Goal: Check status: Check status

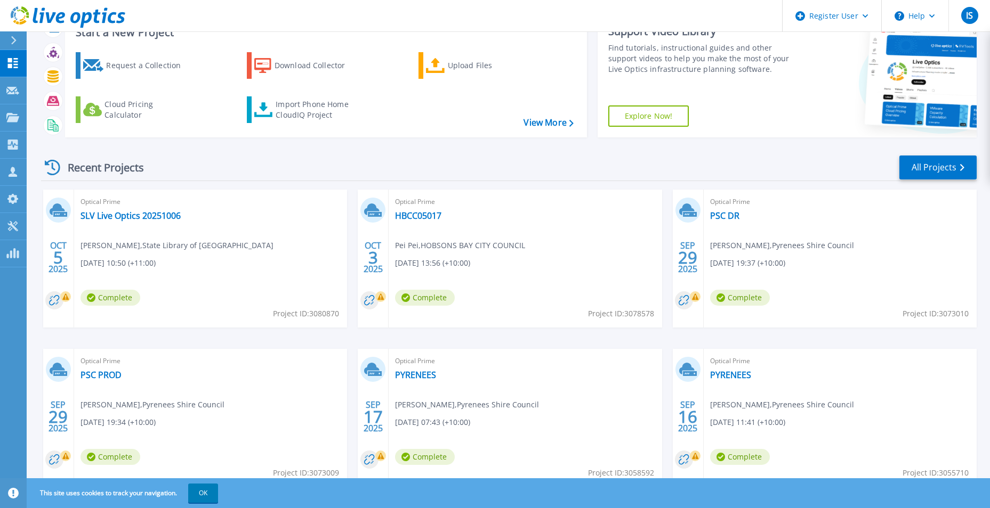
scroll to position [82, 0]
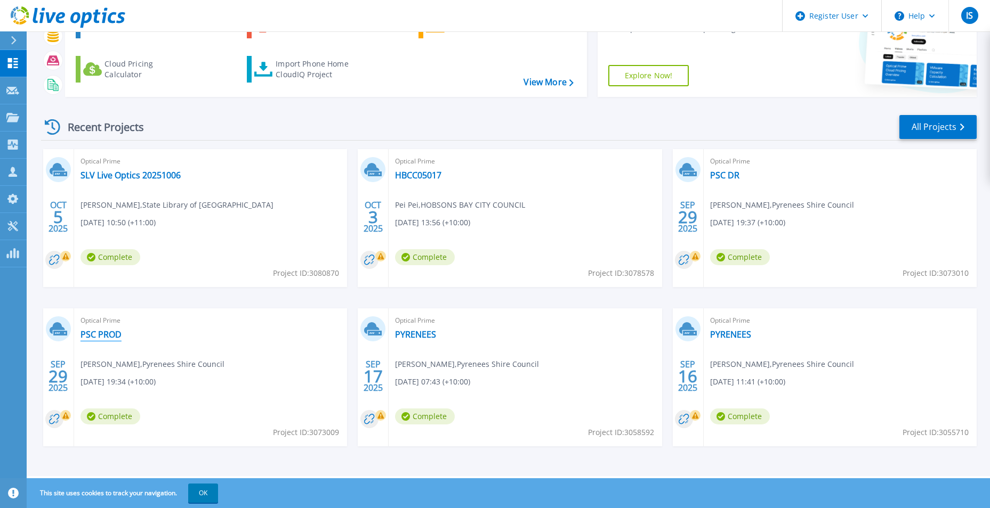
click at [102, 333] on link "PSC PROD" at bounding box center [100, 334] width 41 height 11
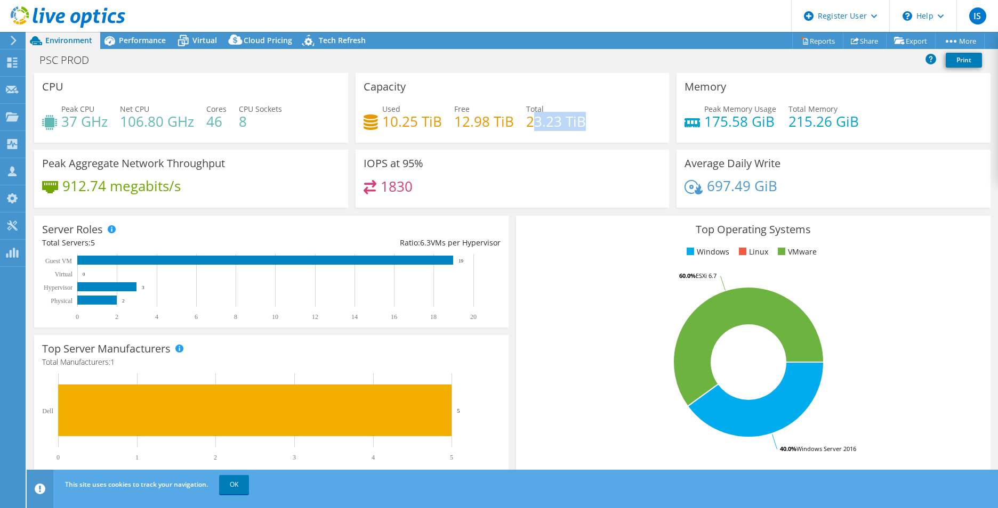
drag, startPoint x: 526, startPoint y: 123, endPoint x: 592, endPoint y: 125, distance: 66.1
click at [592, 125] on div "Used 10.25 TiB Free 12.98 TiB Total 23.23 TiB" at bounding box center [512, 120] width 298 height 35
drag, startPoint x: 592, startPoint y: 125, endPoint x: 507, endPoint y: 140, distance: 86.6
click at [507, 140] on div "Capacity Used 10.25 TiB Free 12.98 TiB Total 23.23 TiB" at bounding box center [512, 108] width 314 height 70
drag, startPoint x: 450, startPoint y: 124, endPoint x: 377, endPoint y: 123, distance: 73.6
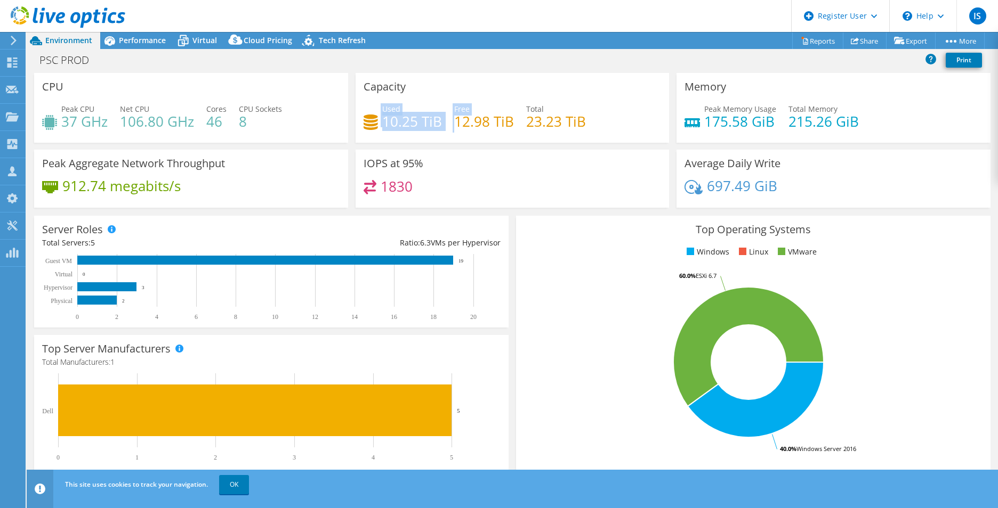
click at [377, 123] on div "Used 10.25 TiB Free 12.98 TiB Total 23.23 TiB" at bounding box center [512, 120] width 298 height 35
drag, startPoint x: 377, startPoint y: 123, endPoint x: 377, endPoint y: 136, distance: 13.3
click at [377, 136] on div "Used 10.25 TiB Free 12.98 TiB Total 23.23 TiB" at bounding box center [512, 120] width 298 height 35
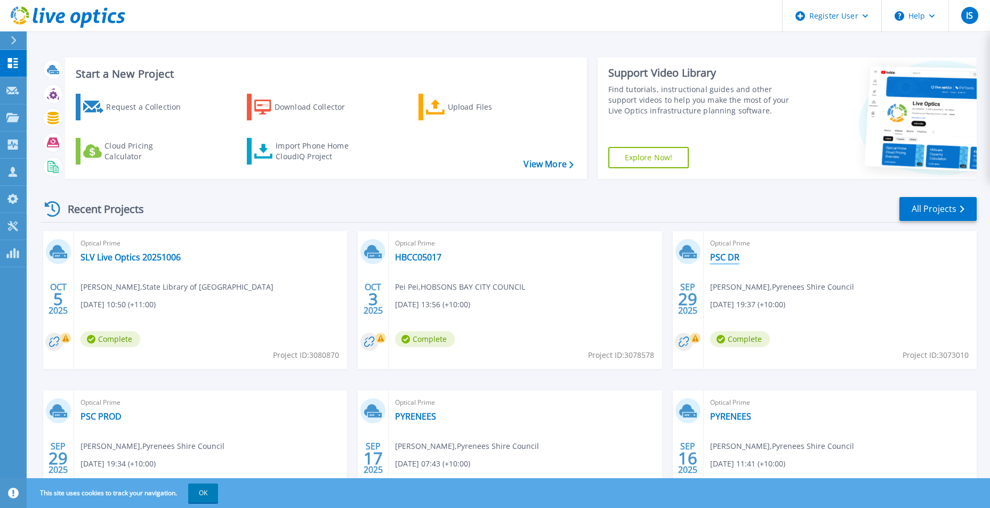
click at [717, 258] on link "PSC DR" at bounding box center [724, 257] width 29 height 11
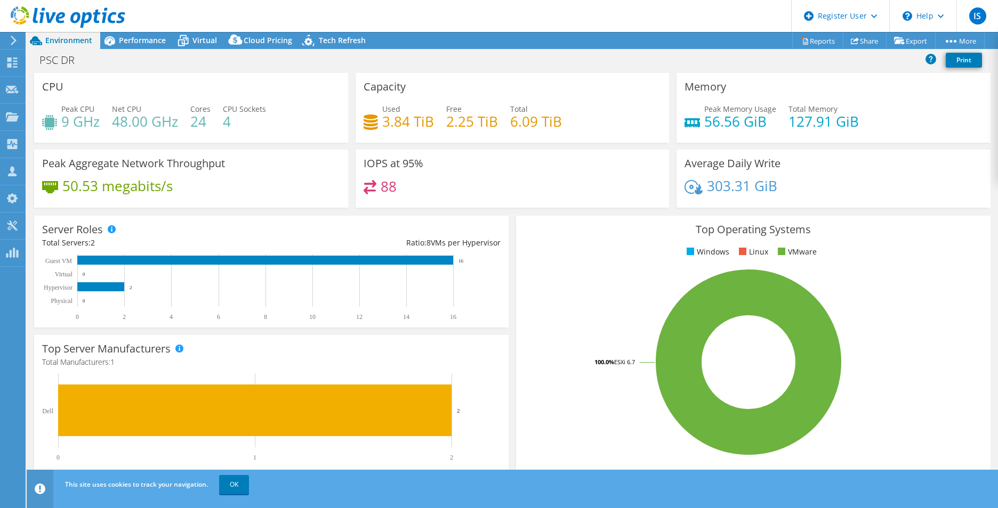
click at [14, 36] on icon at bounding box center [14, 41] width 8 height 10
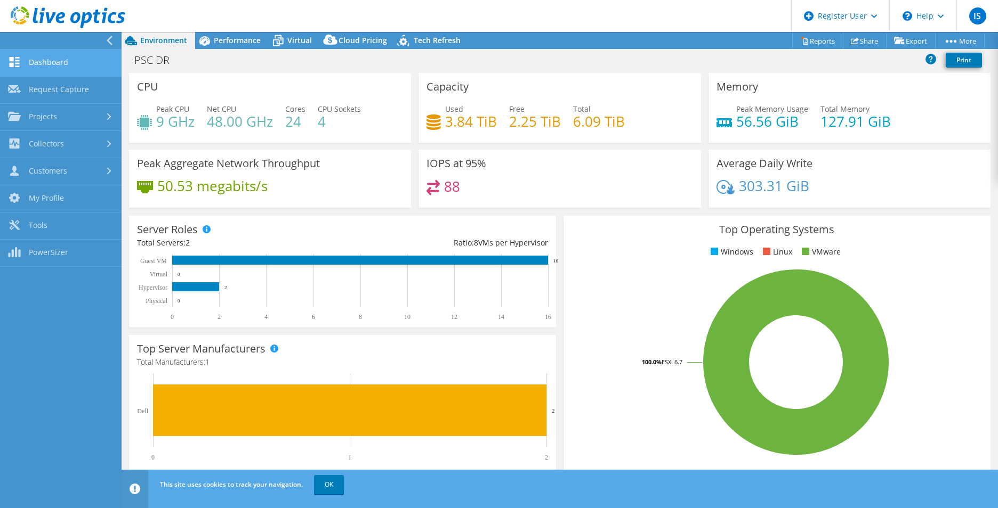
click at [73, 67] on link "Dashboard" at bounding box center [61, 63] width 122 height 27
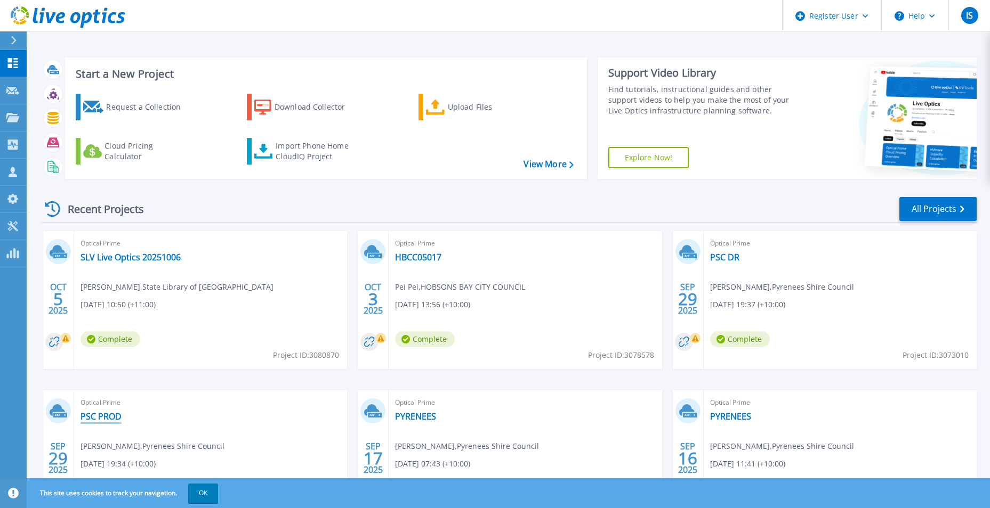
click at [109, 415] on link "PSC PROD" at bounding box center [100, 416] width 41 height 11
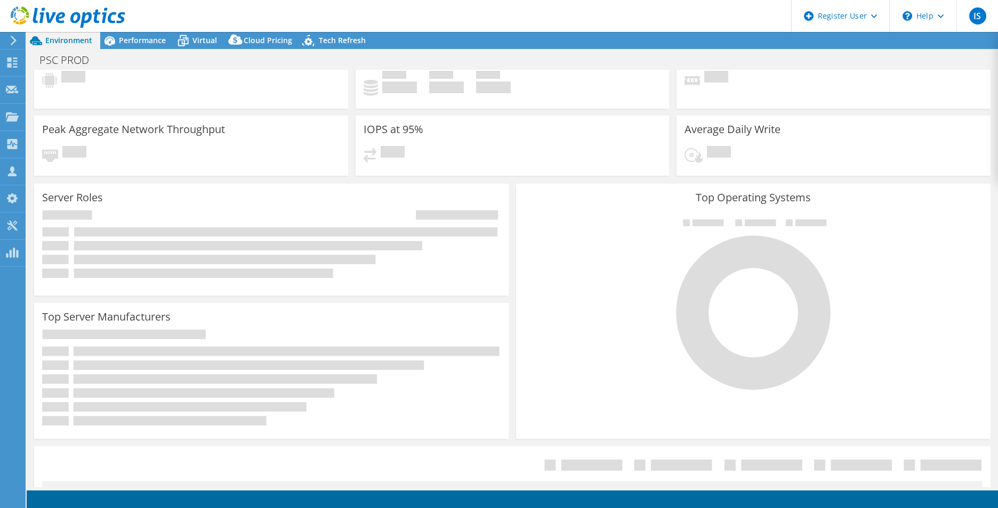
scroll to position [53, 0]
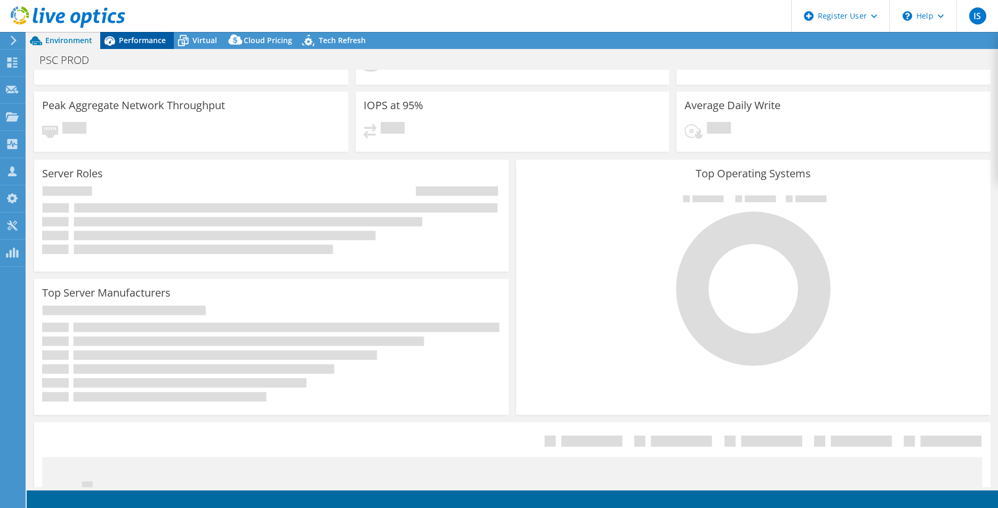
click at [142, 42] on span "Performance" at bounding box center [142, 40] width 47 height 10
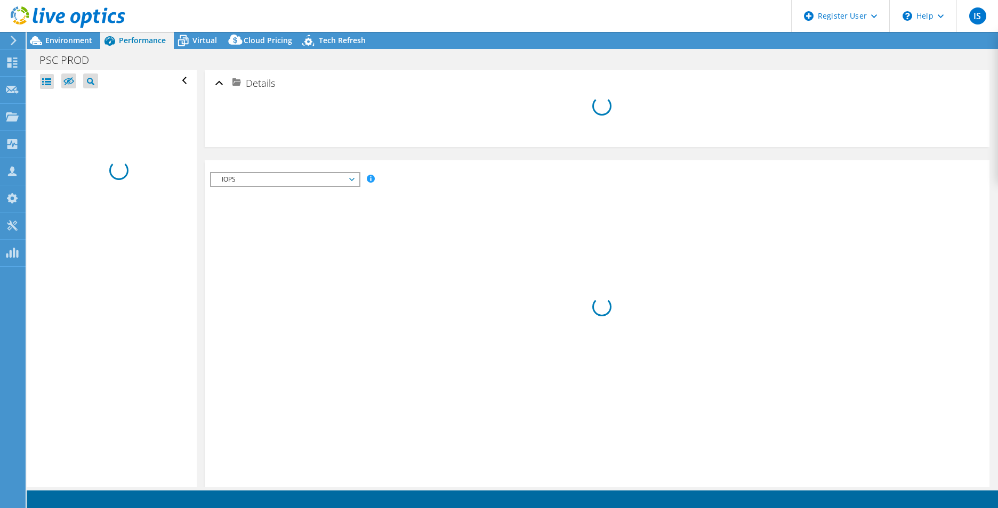
scroll to position [0, 0]
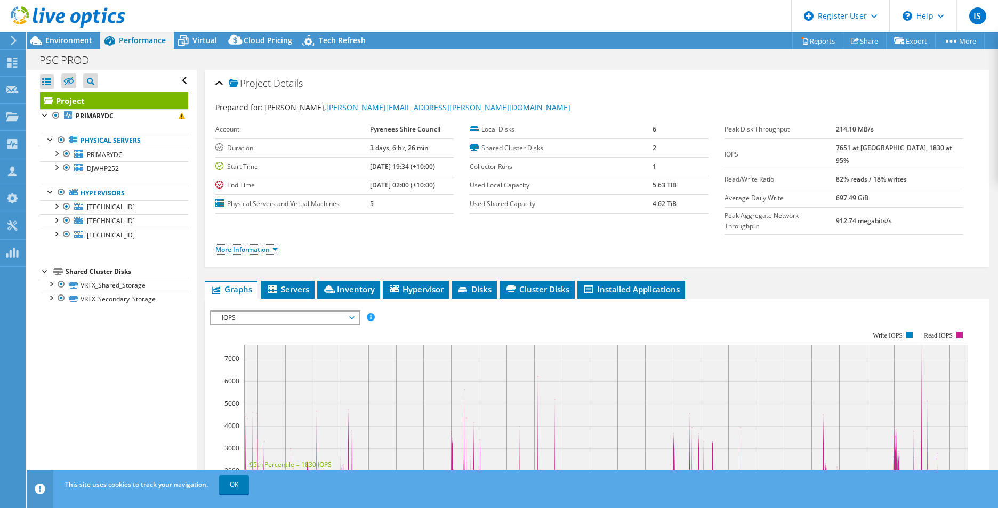
click at [278, 244] on li "More Information" at bounding box center [249, 250] width 69 height 12
click at [119, 211] on span "[TECHNICAL_ID]" at bounding box center [111, 207] width 48 height 9
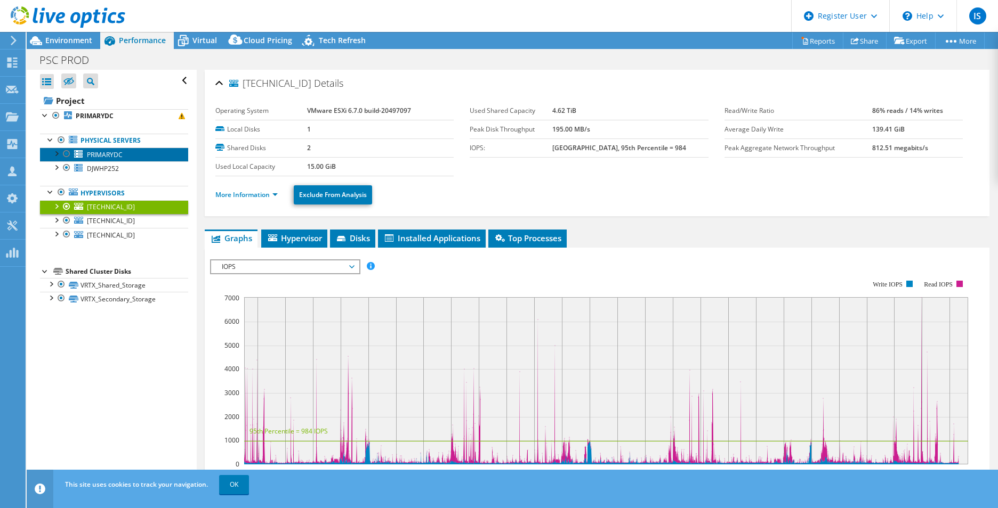
click at [131, 156] on link "PRIMARYDC" at bounding box center [114, 155] width 148 height 14
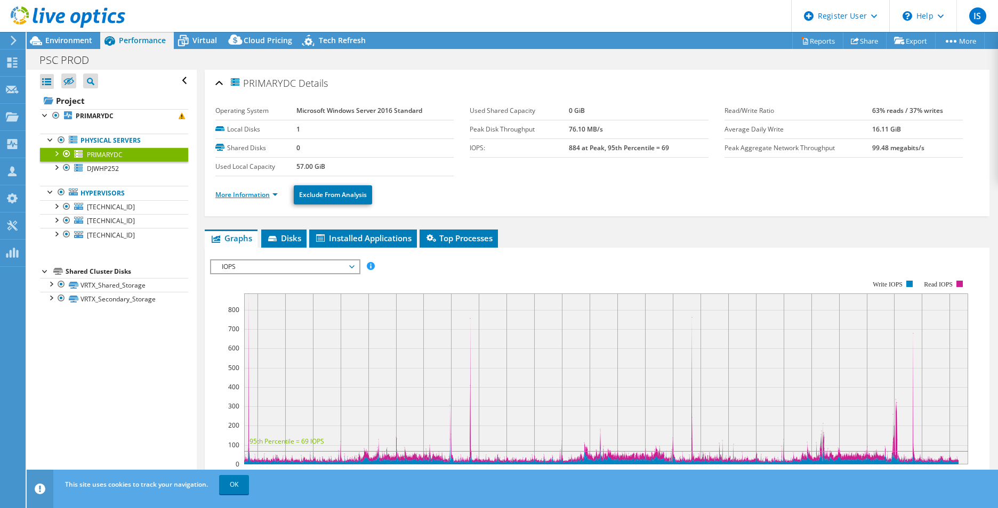
click at [275, 194] on link "More Information" at bounding box center [246, 194] width 62 height 9
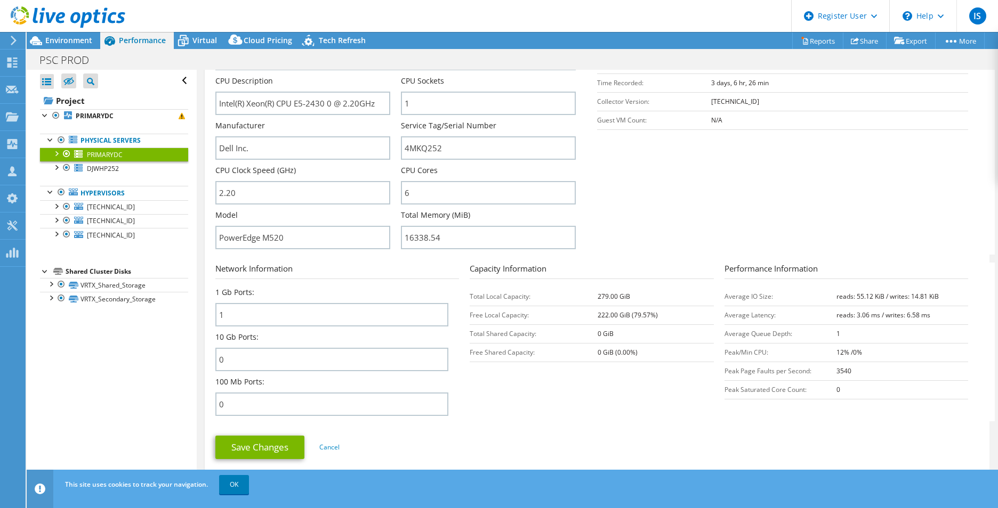
scroll to position [266, 0]
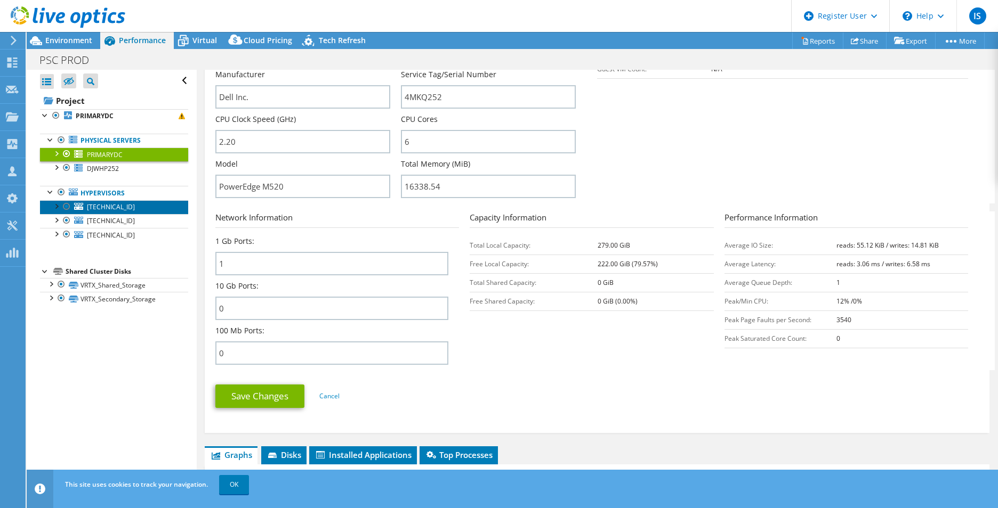
click at [91, 205] on span "[TECHNICAL_ID]" at bounding box center [111, 207] width 48 height 9
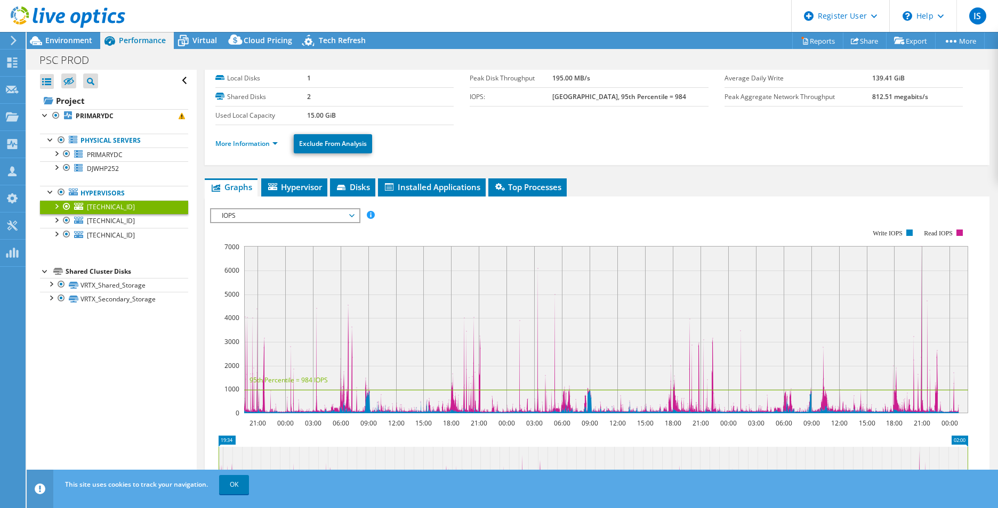
scroll to position [50, 0]
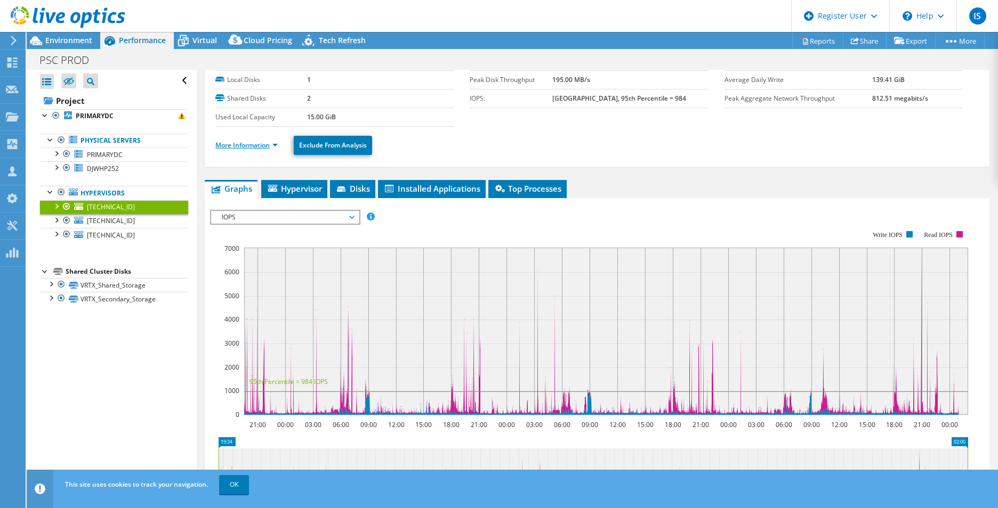
click at [272, 145] on link "More Information" at bounding box center [246, 145] width 62 height 9
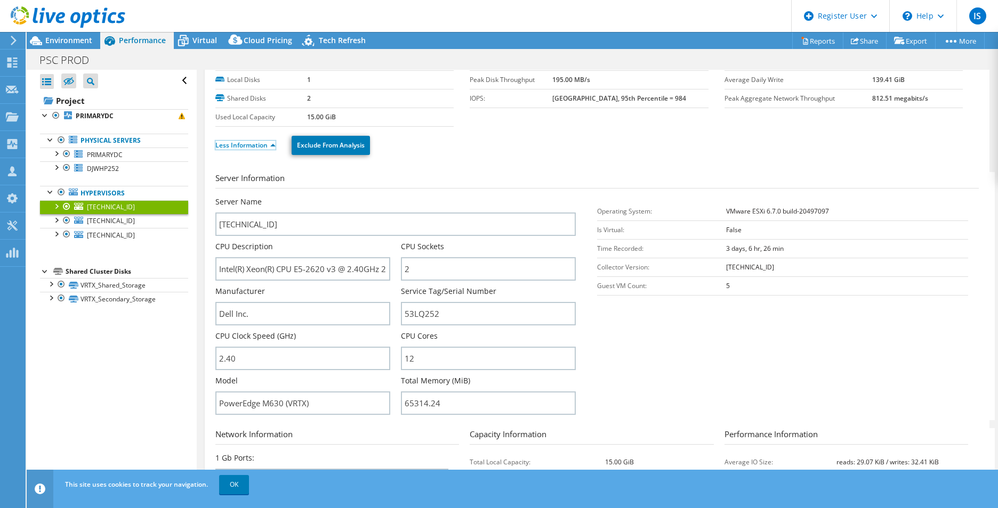
scroll to position [263, 0]
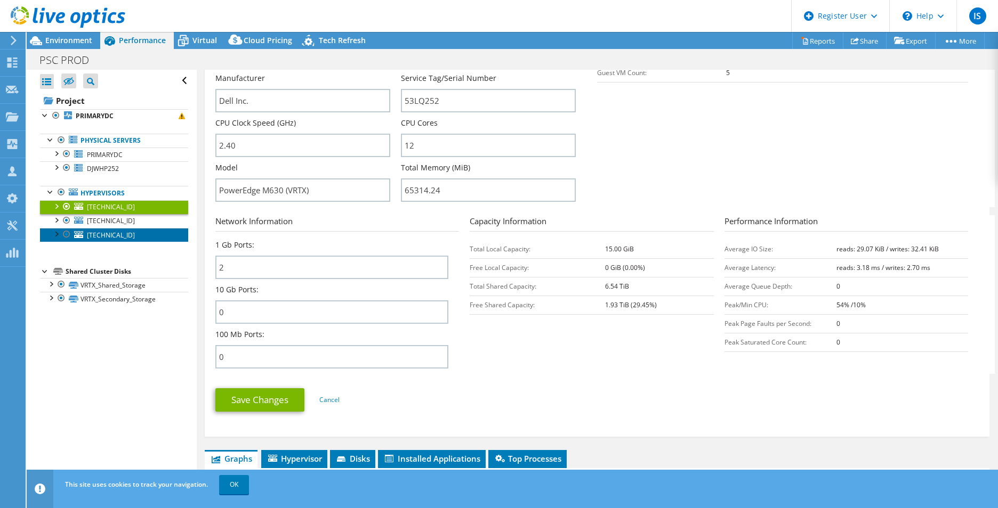
click at [127, 240] on link "[TECHNICAL_ID]" at bounding box center [114, 235] width 148 height 14
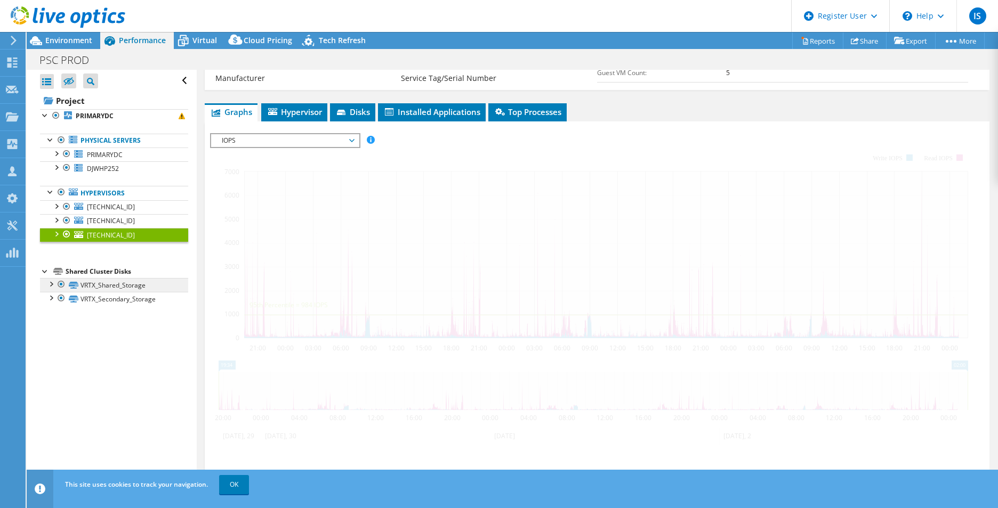
scroll to position [209, 0]
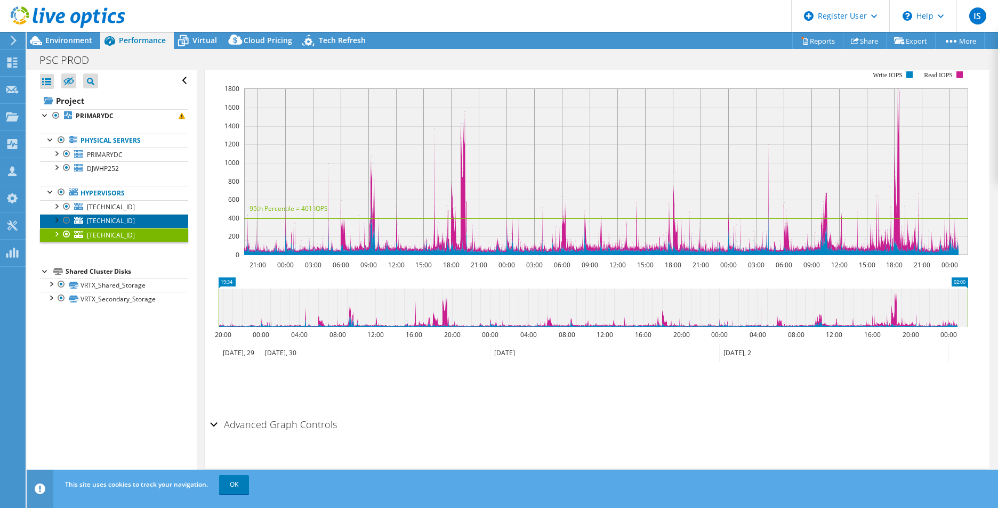
click at [99, 223] on span "[TECHNICAL_ID]" at bounding box center [111, 220] width 48 height 9
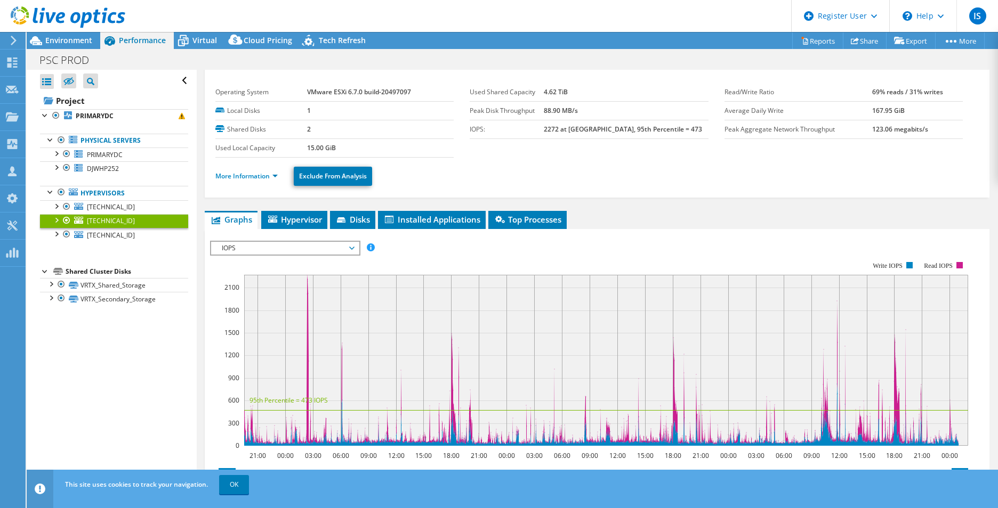
scroll to position [0, 0]
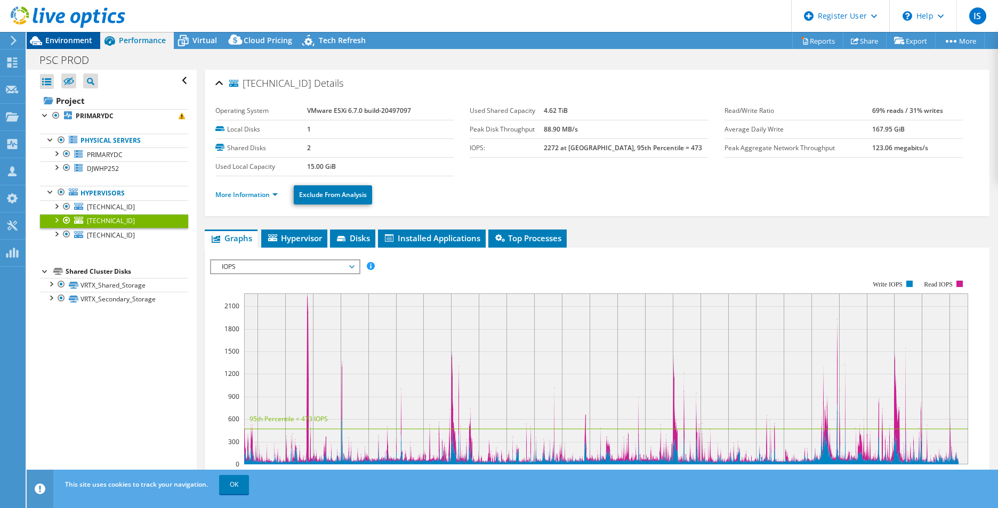
click at [84, 39] on span "Environment" at bounding box center [68, 40] width 47 height 10
